Goal: Information Seeking & Learning: Find specific page/section

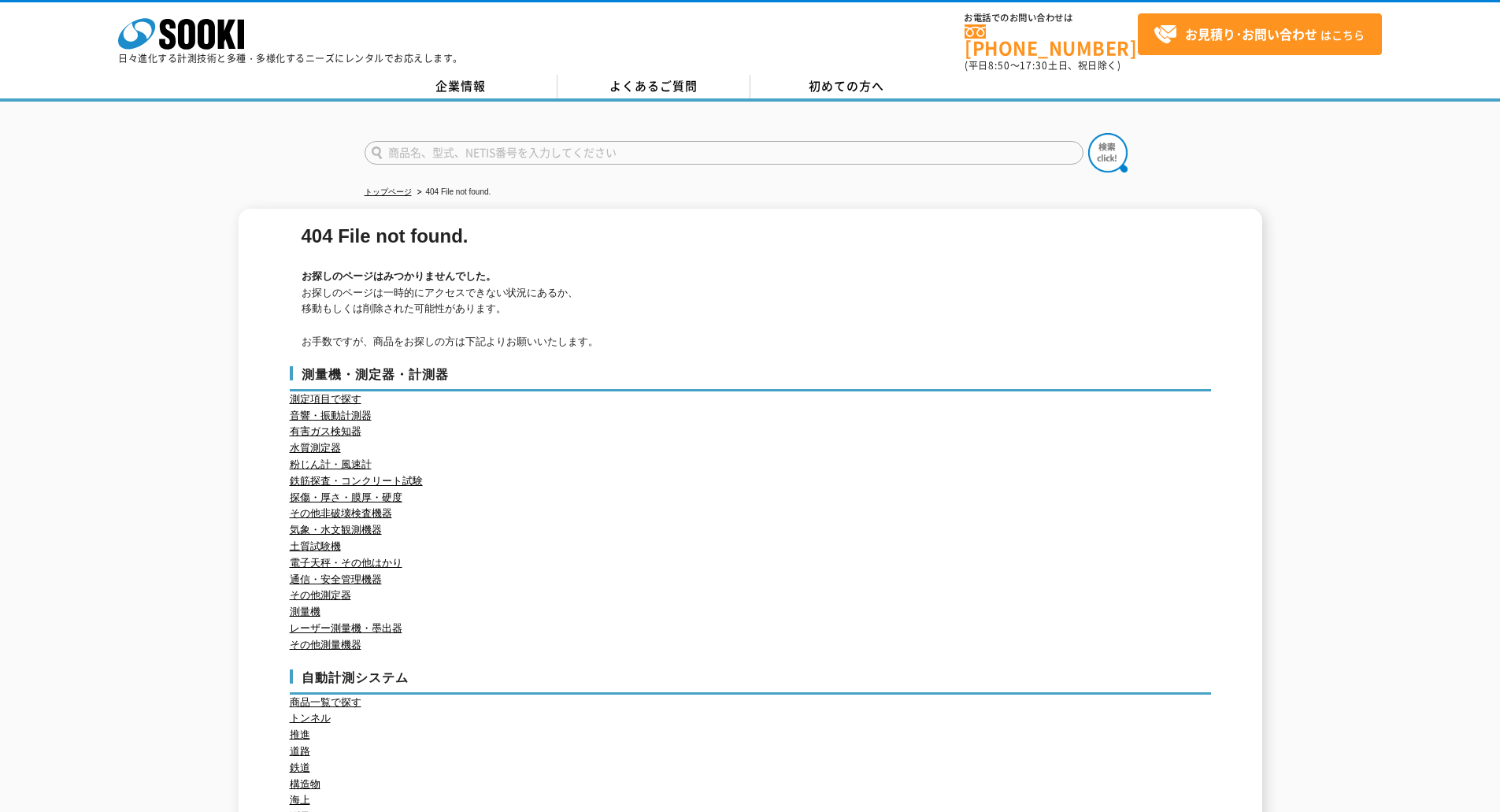
click at [451, 141] on input "text" at bounding box center [724, 152] width 719 height 24
type input "商品名、型式、NETIS番号を入力してください"
click at [381, 188] on link "トップページ" at bounding box center [388, 192] width 47 height 8
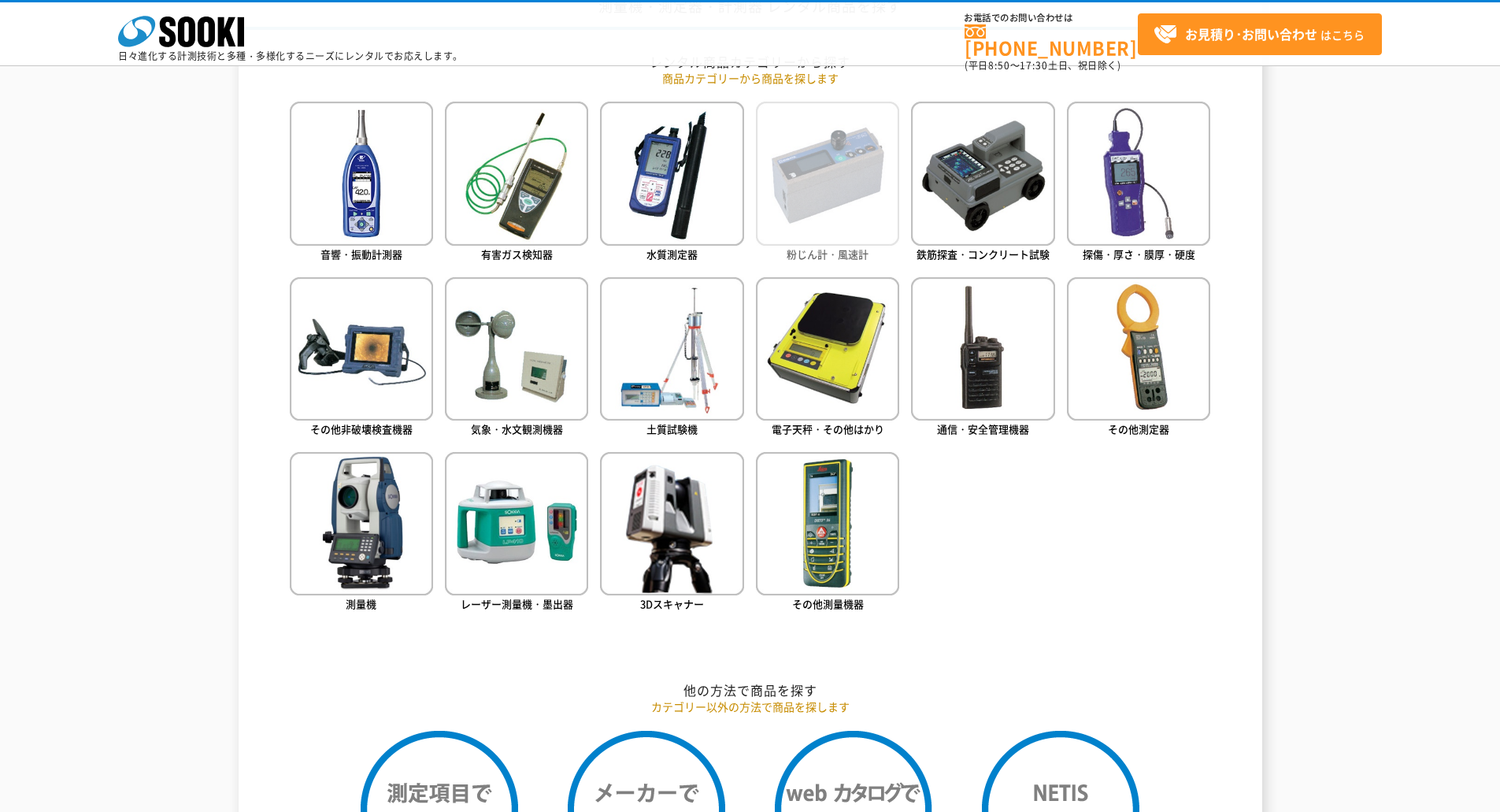
scroll to position [630, 0]
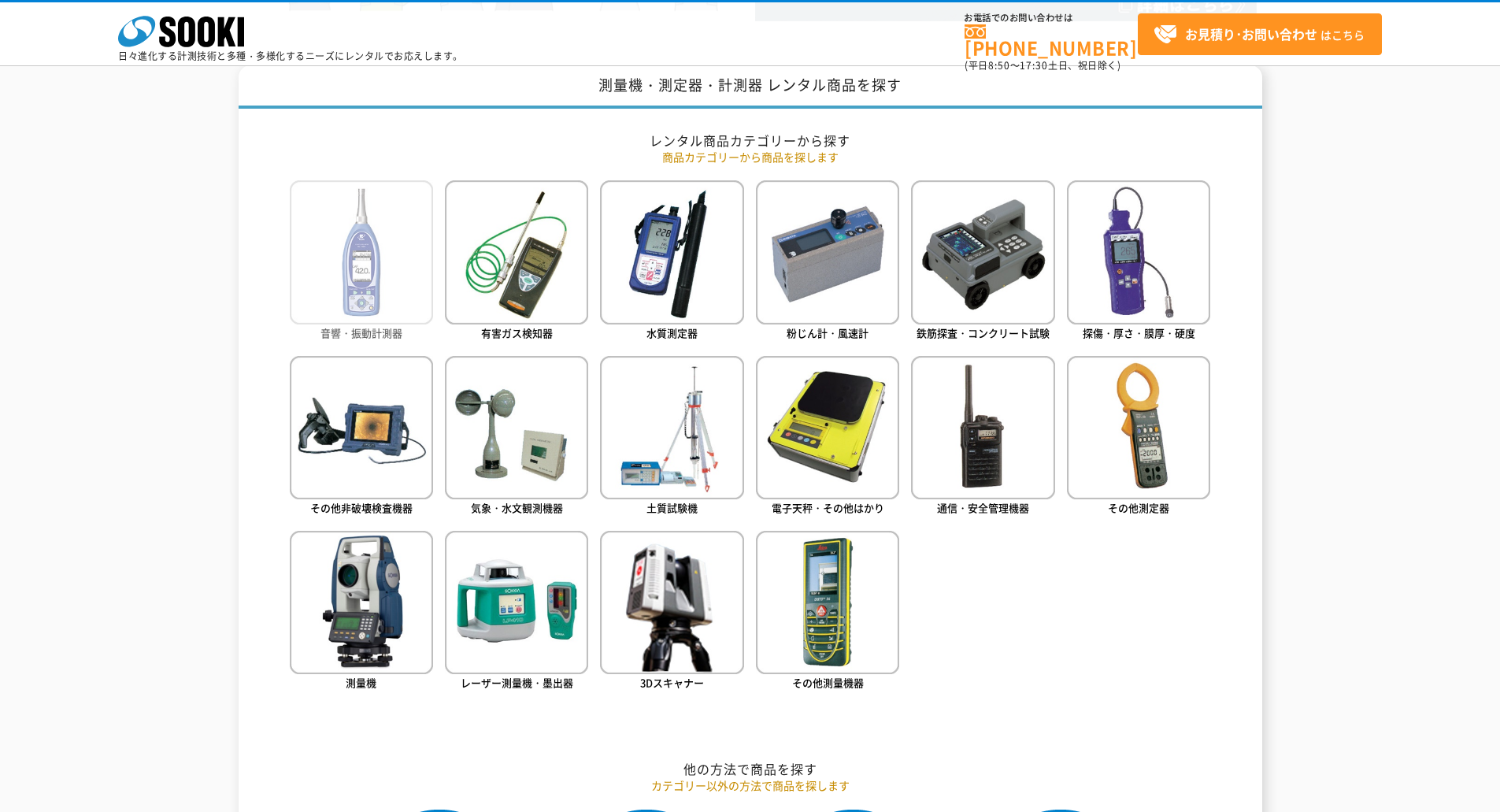
click at [404, 319] on img at bounding box center [361, 251] width 143 height 143
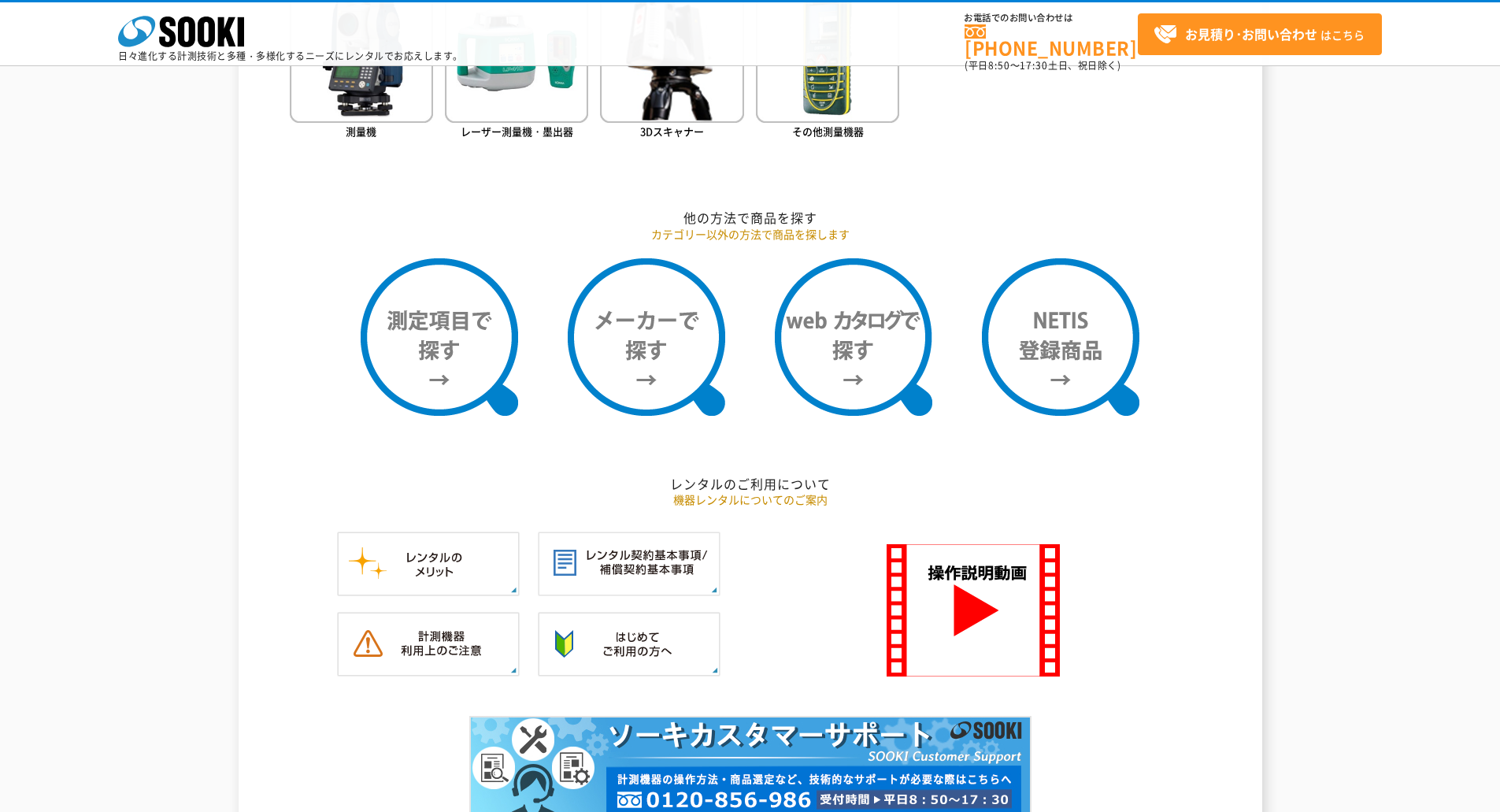
scroll to position [709, 0]
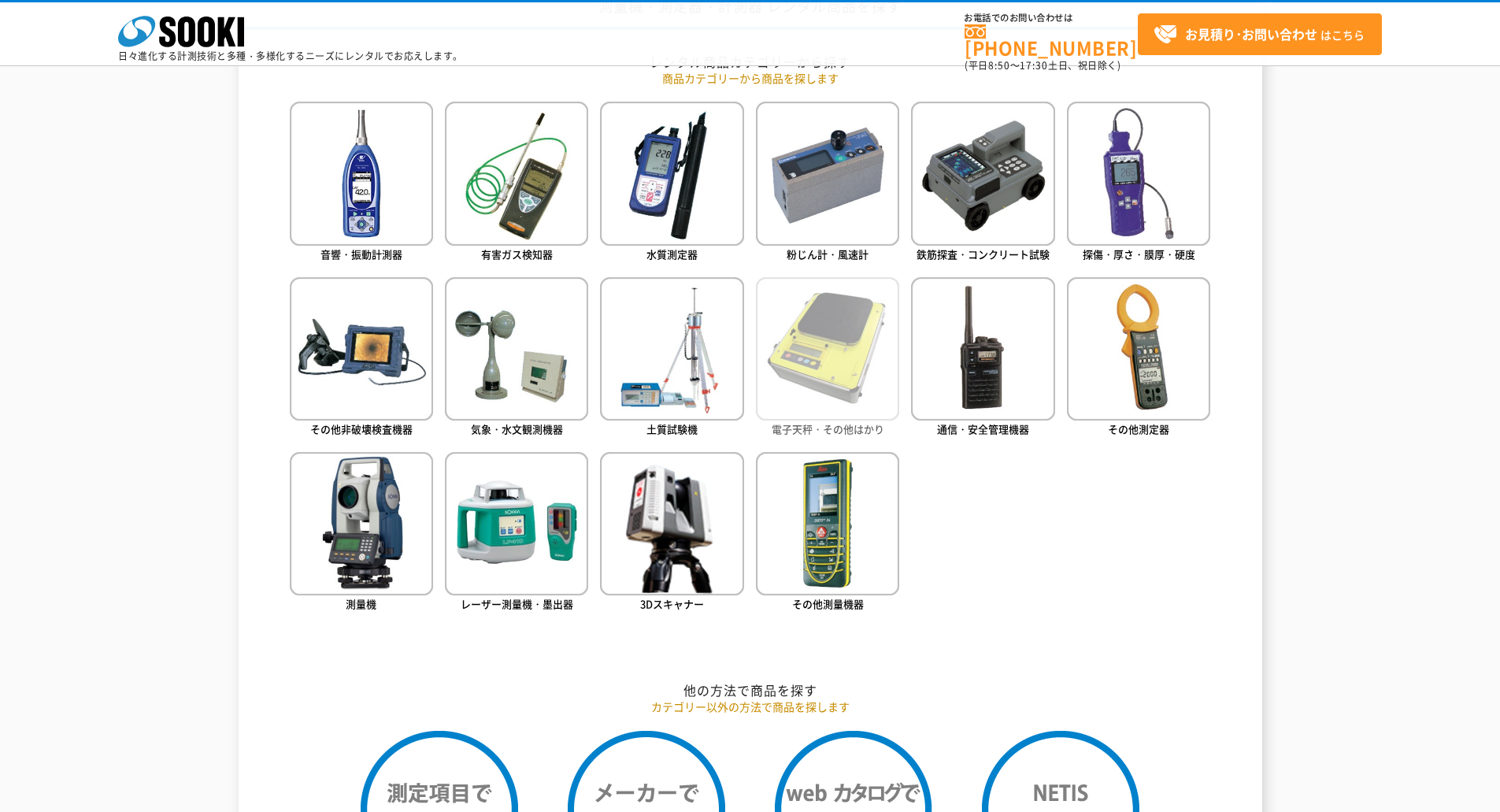
click at [849, 416] on img at bounding box center [827, 348] width 143 height 143
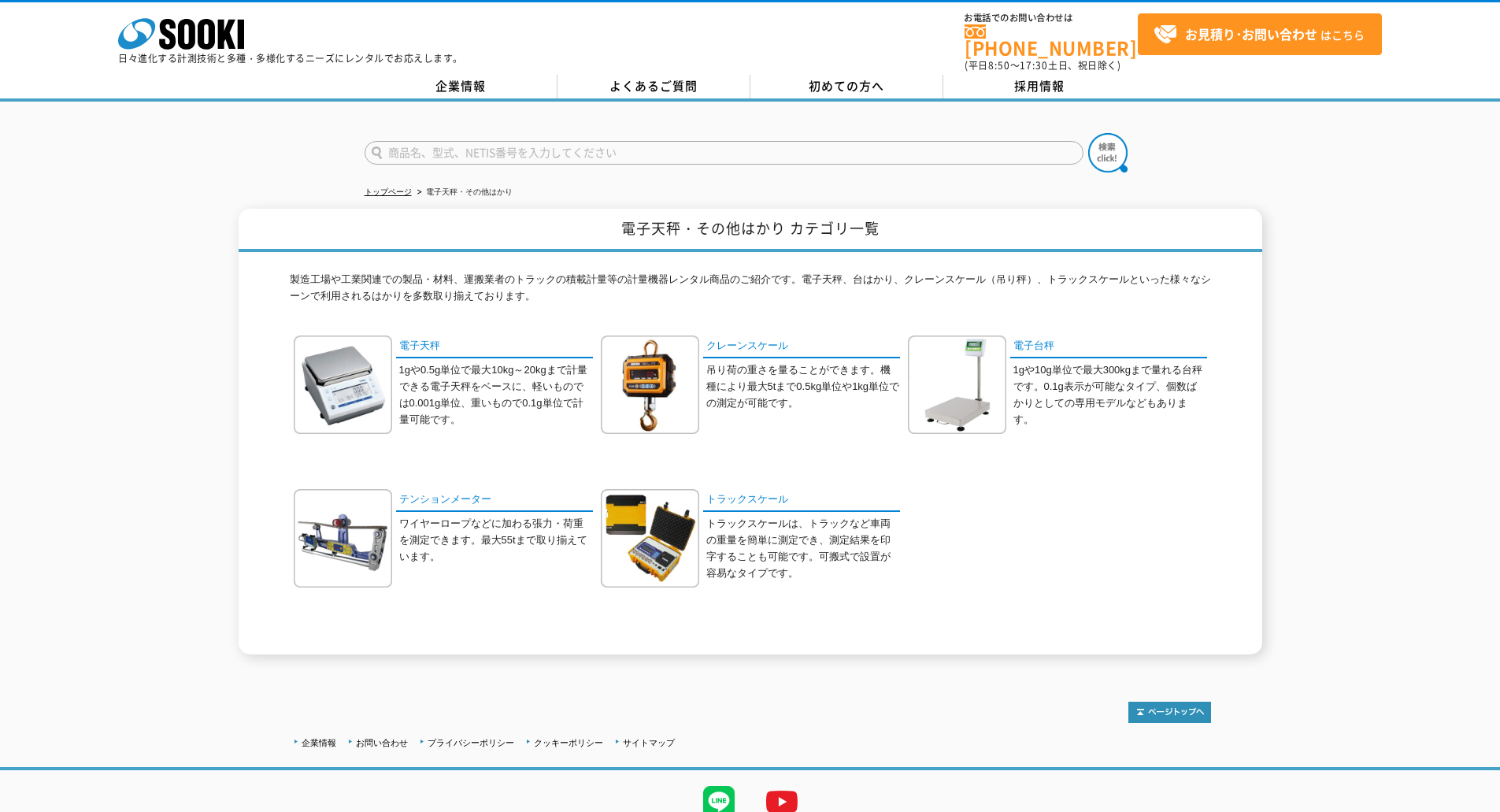
click at [721, 142] on input "text" at bounding box center [724, 152] width 719 height 24
type input "パレットスケール"
click at [1088, 133] on button at bounding box center [1108, 153] width 40 height 40
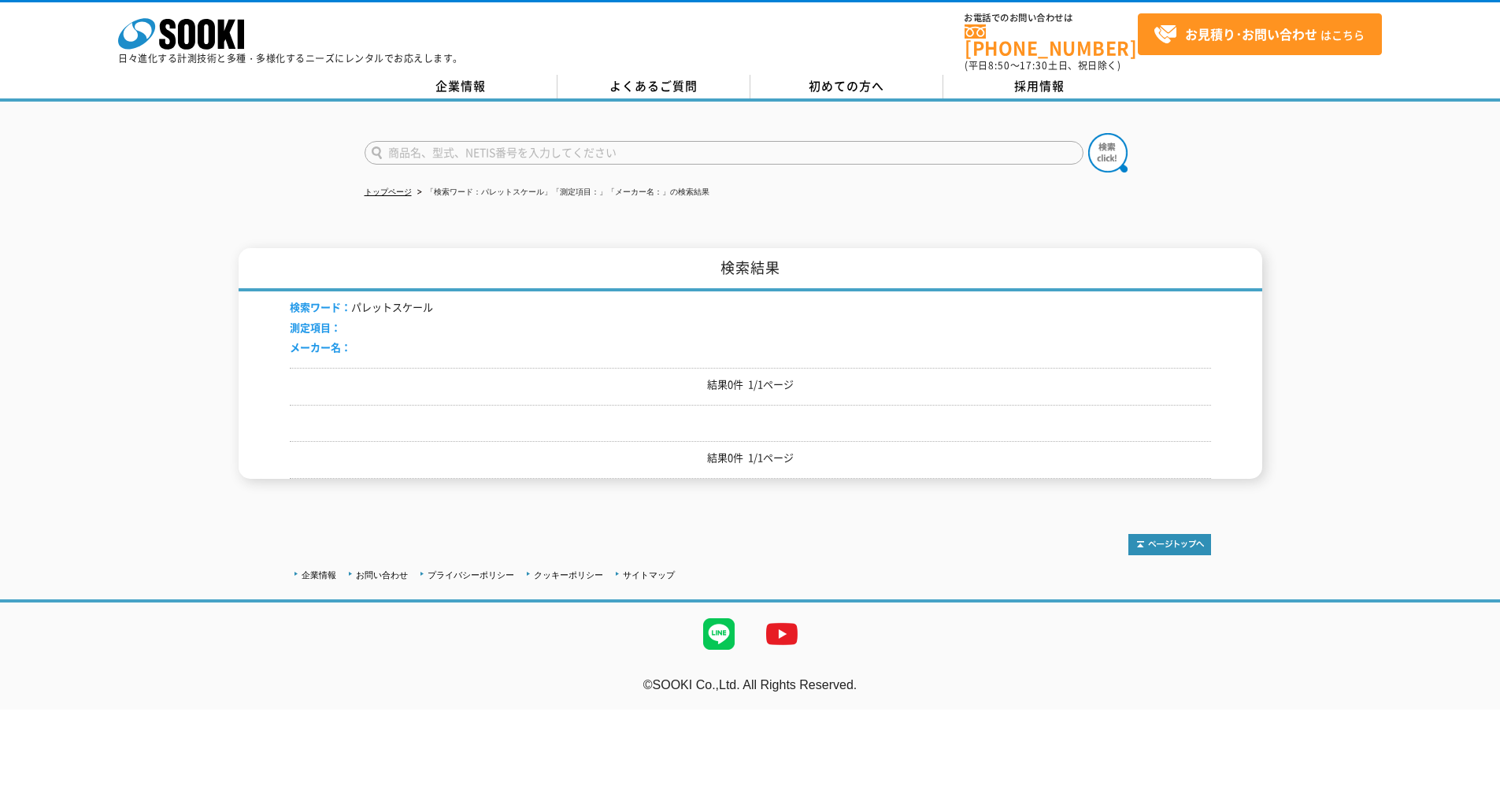
click at [655, 154] on input "text" at bounding box center [724, 152] width 719 height 24
type input "NPB"
click at [1088, 133] on button at bounding box center [1108, 153] width 40 height 40
click at [520, 74] on link "企業情報" at bounding box center [461, 86] width 193 height 24
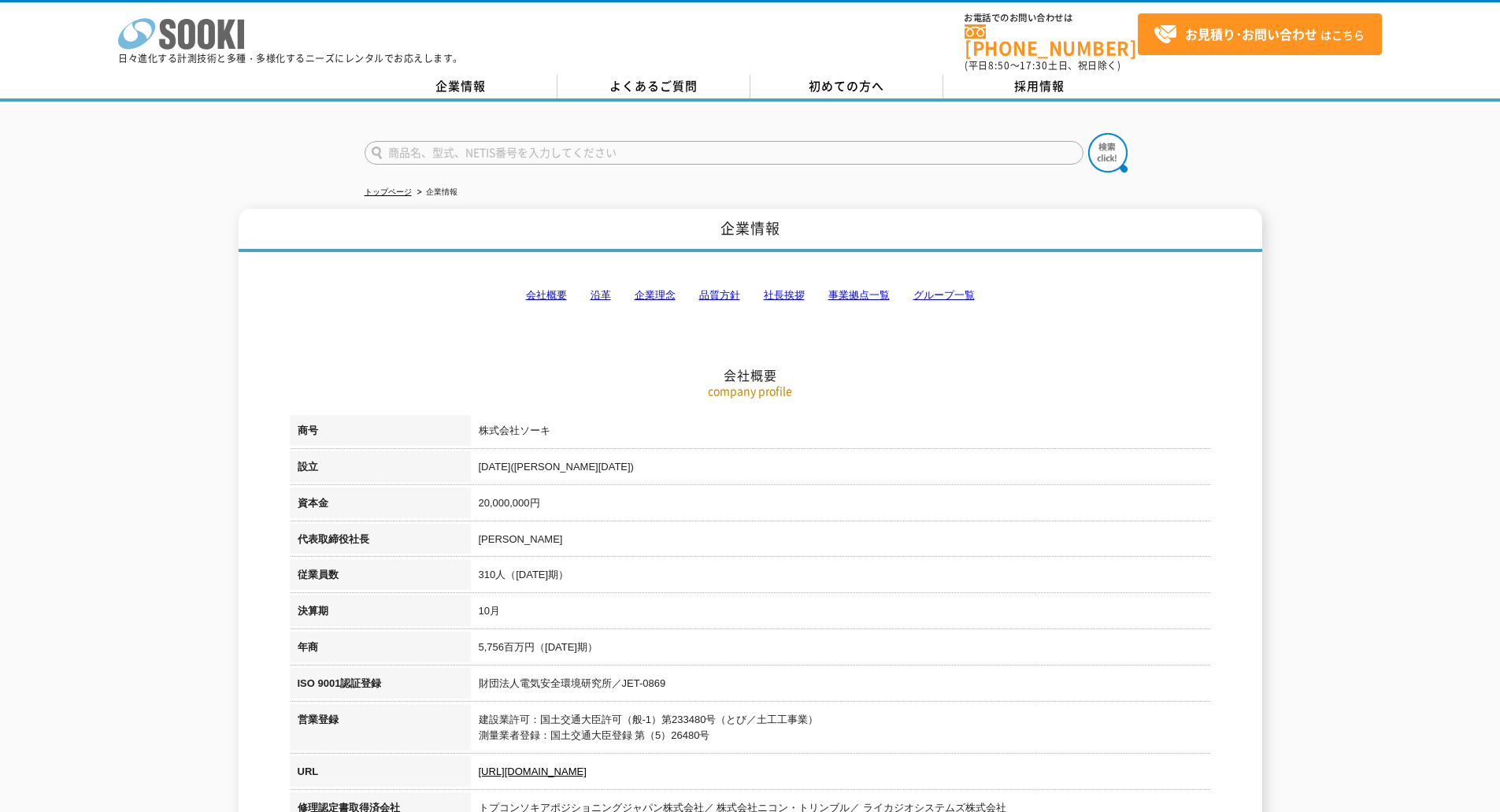
click at [234, 32] on icon "株式会社 ソーキ" at bounding box center [181, 34] width 126 height 31
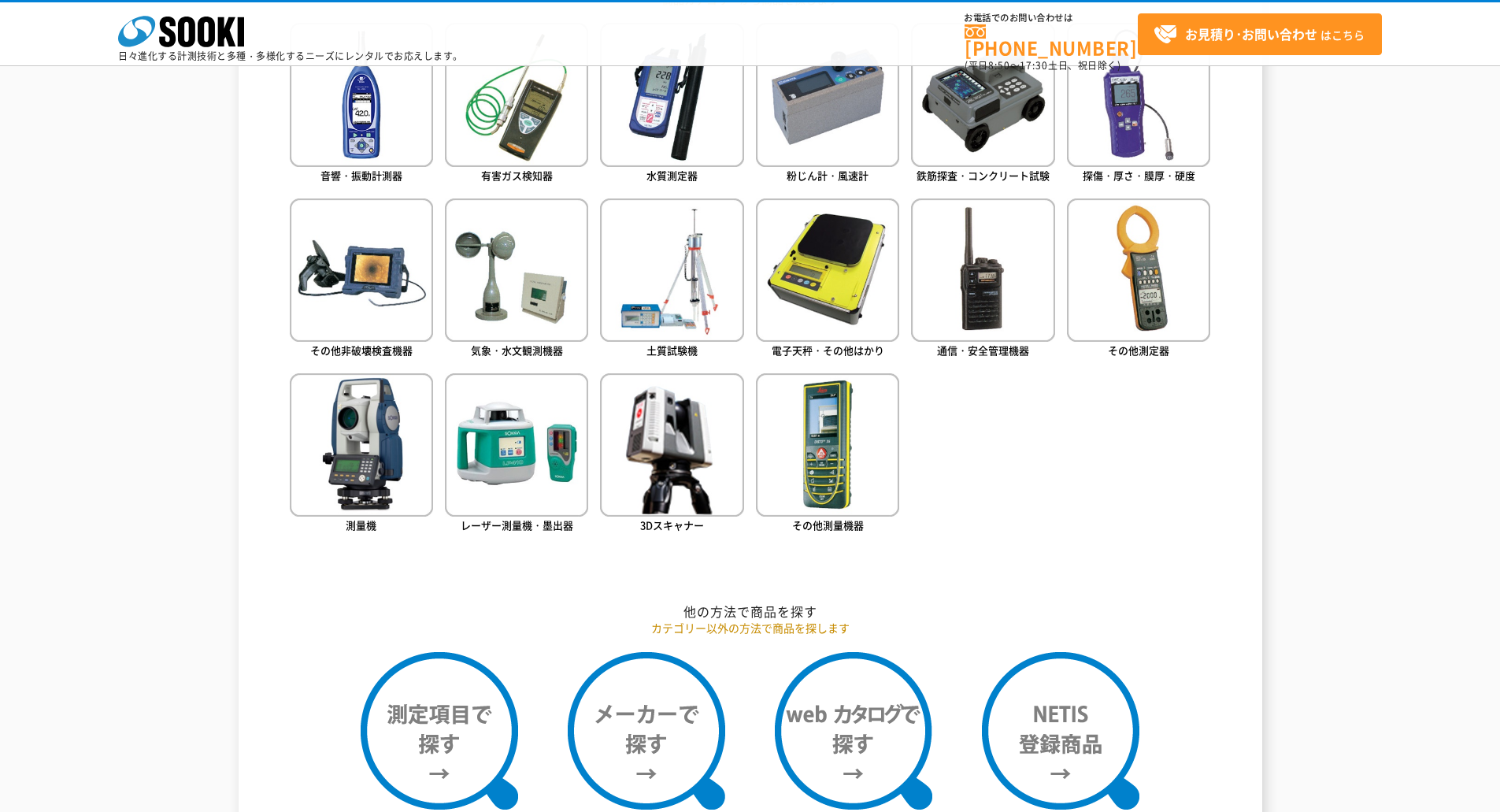
scroll to position [944, 0]
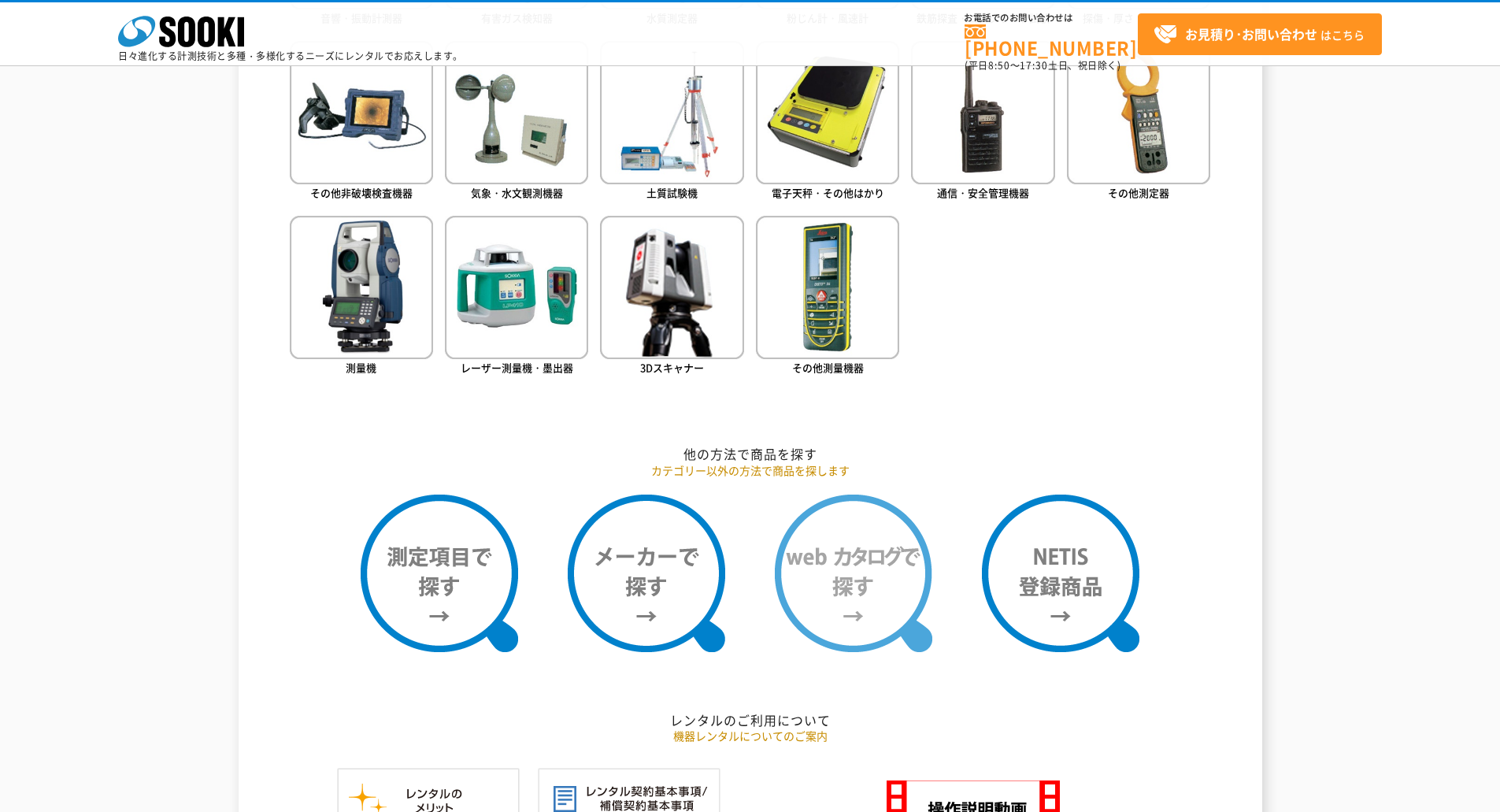
click at [862, 556] on img at bounding box center [853, 573] width 157 height 157
